Goal: Information Seeking & Learning: Learn about a topic

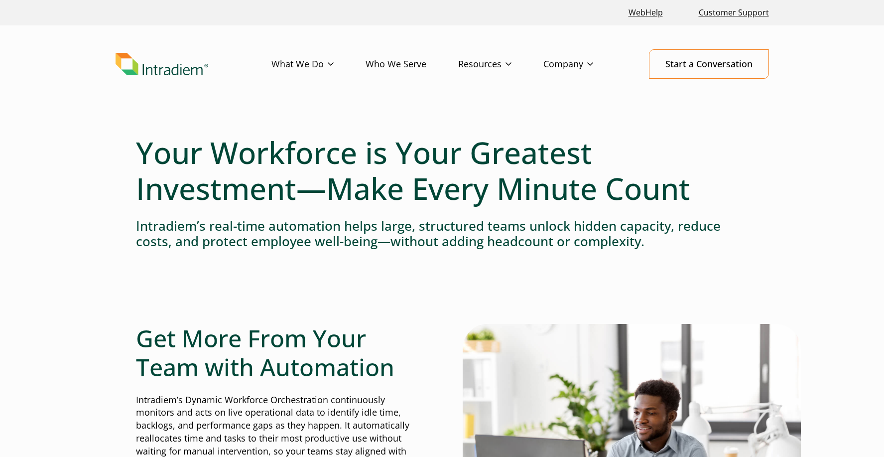
click at [418, 69] on link "Who We Serve" at bounding box center [411, 64] width 93 height 29
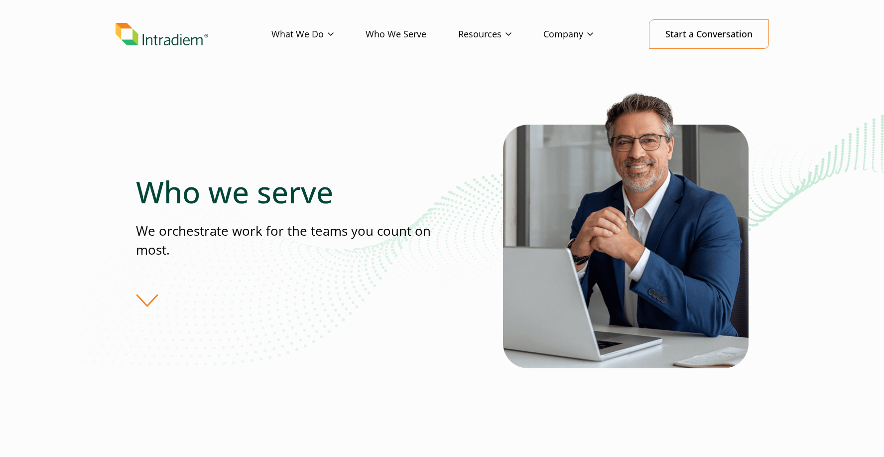
scroll to position [30, 0]
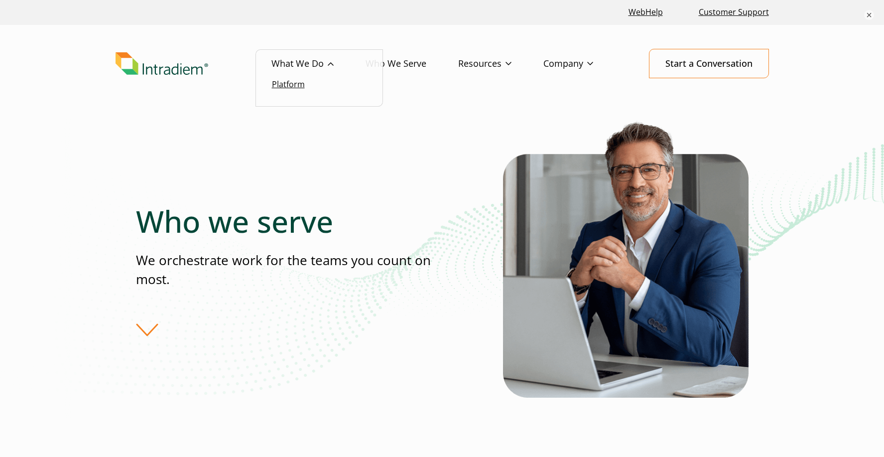
click at [302, 89] on link "Platform" at bounding box center [288, 84] width 33 height 11
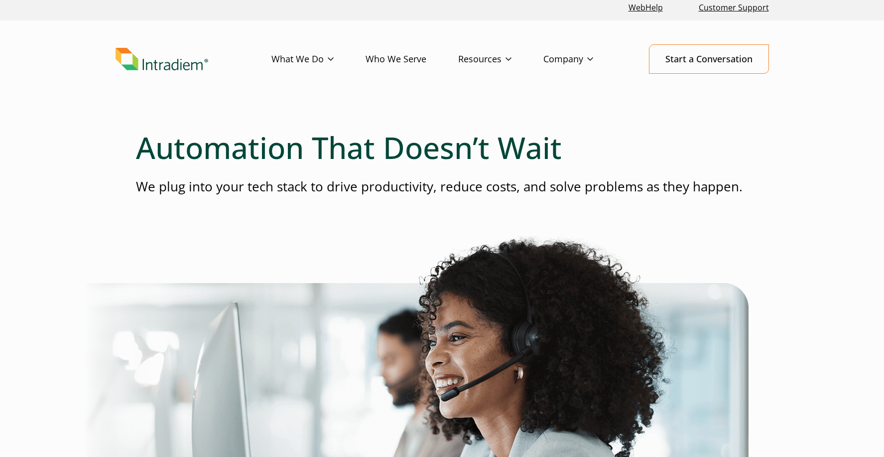
scroll to position [2, 0]
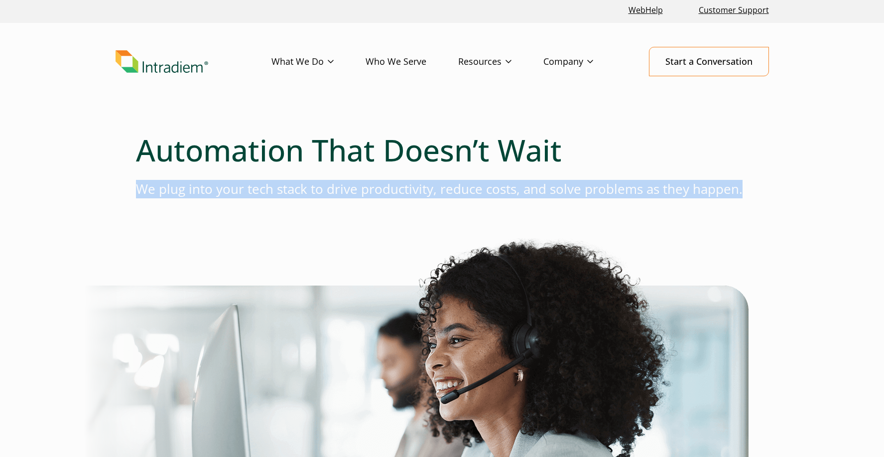
drag, startPoint x: 137, startPoint y: 190, endPoint x: 736, endPoint y: 197, distance: 599.0
click at [736, 197] on p "We plug into your tech stack to drive productivity, reduce costs, and solve pro…" at bounding box center [442, 189] width 612 height 18
copy p "We plug into your tech stack to drive productivity, reduce costs, and solve pro…"
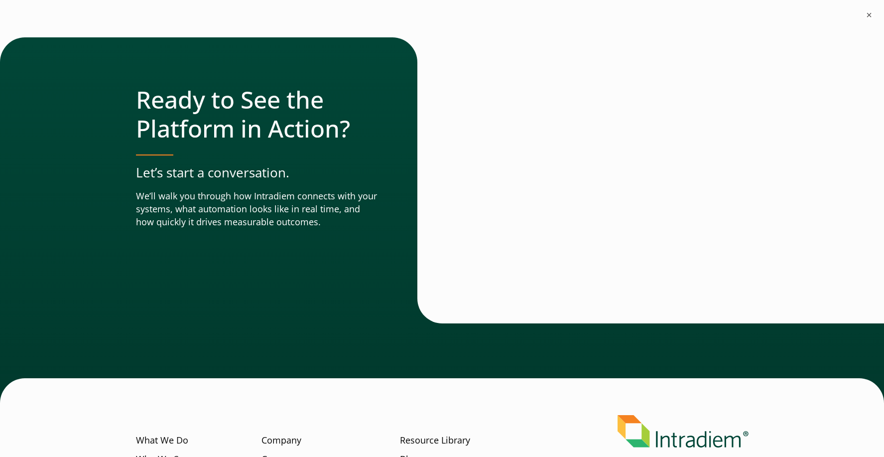
scroll to position [3518, 0]
